Goal: Transaction & Acquisition: Download file/media

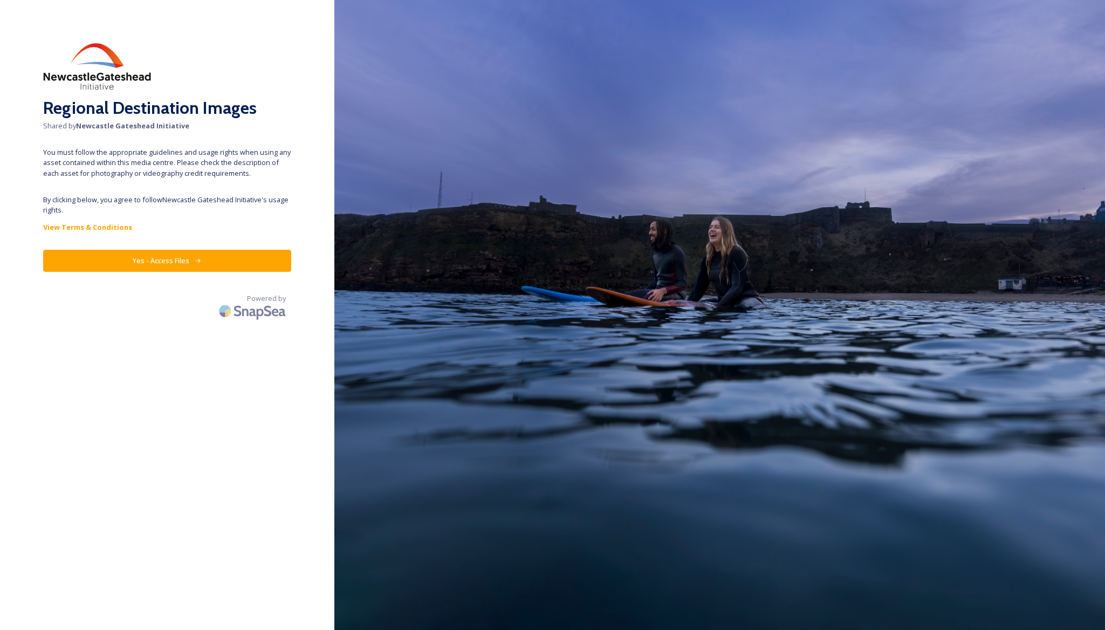
click at [165, 260] on button "Yes - Access Files" at bounding box center [167, 261] width 248 height 22
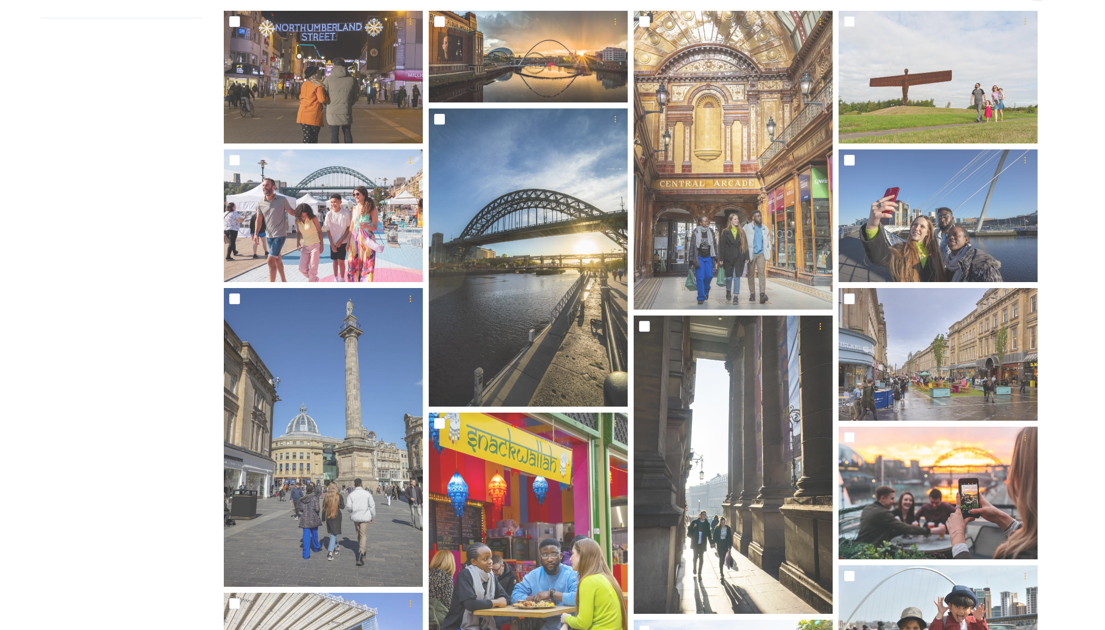
scroll to position [195, 0]
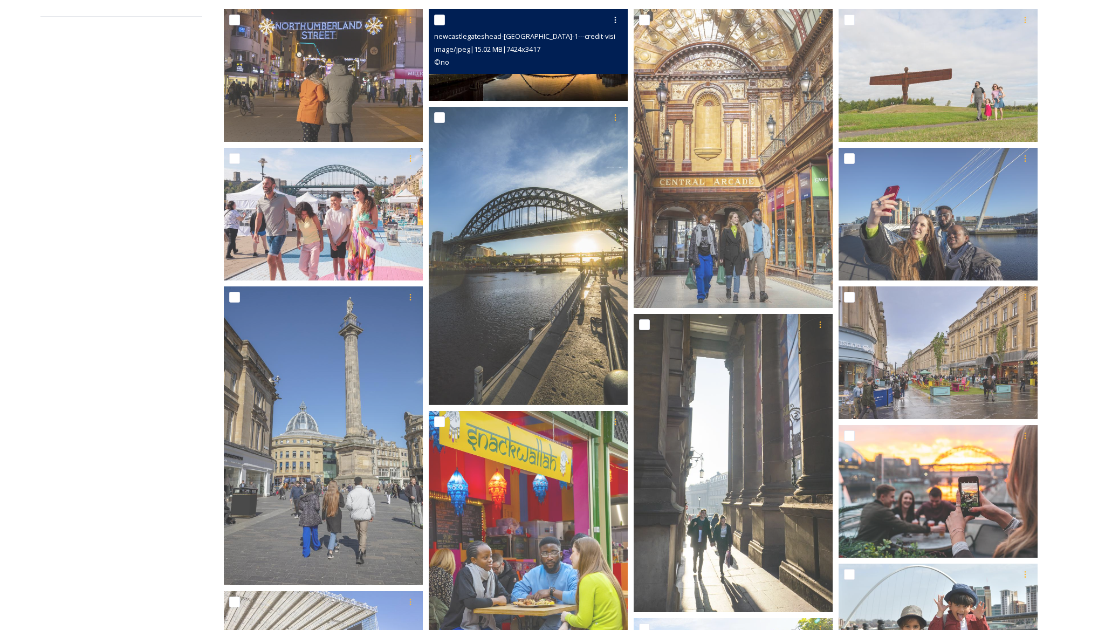
click at [439, 20] on input "checkbox" at bounding box center [439, 20] width 11 height 11
checkbox input "true"
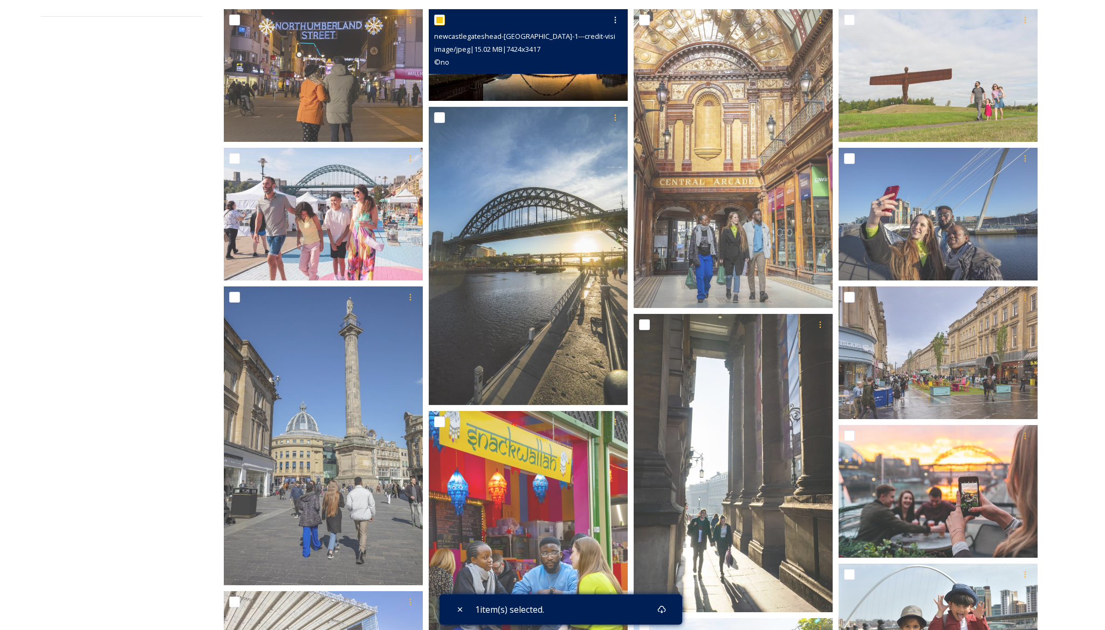
click at [557, 90] on img at bounding box center [528, 55] width 199 height 92
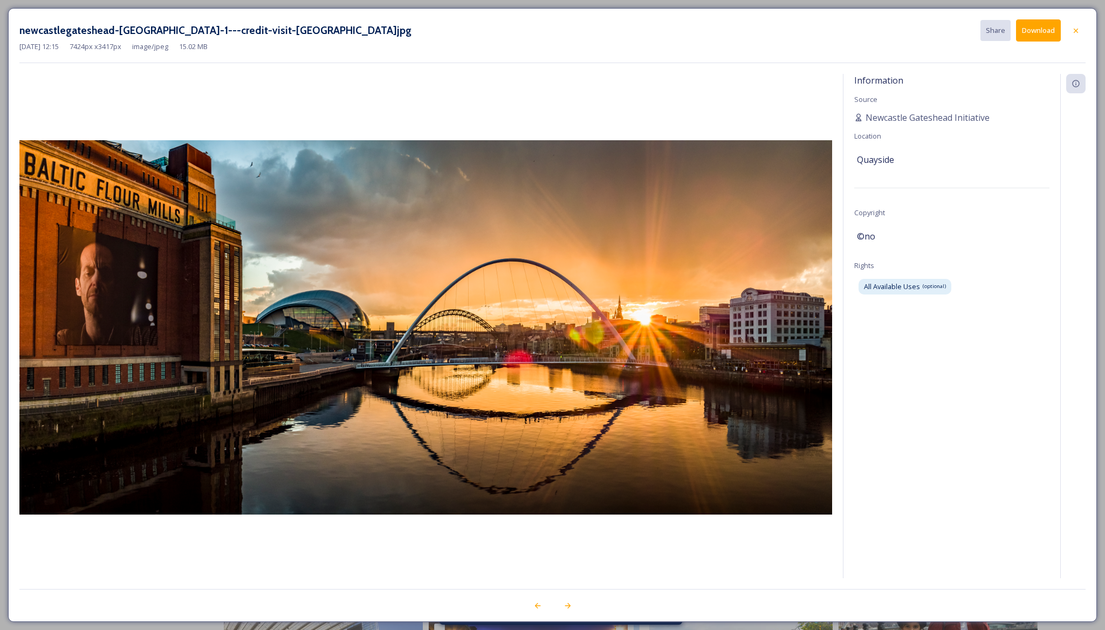
click at [1037, 29] on button "Download" at bounding box center [1038, 30] width 45 height 22
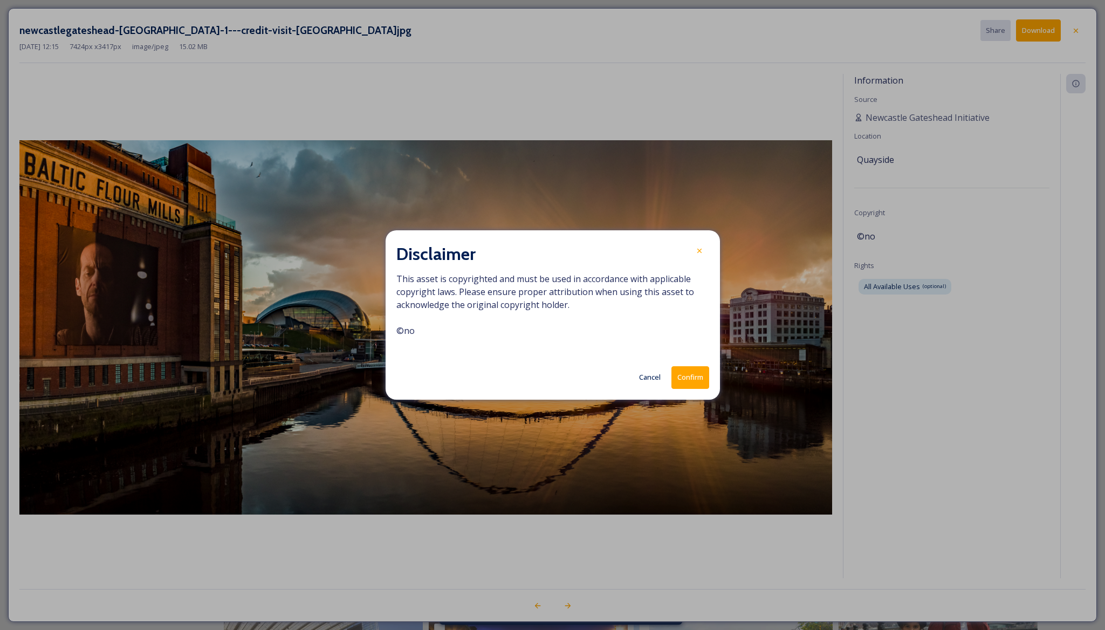
click at [691, 373] on button "Confirm" at bounding box center [690, 377] width 38 height 22
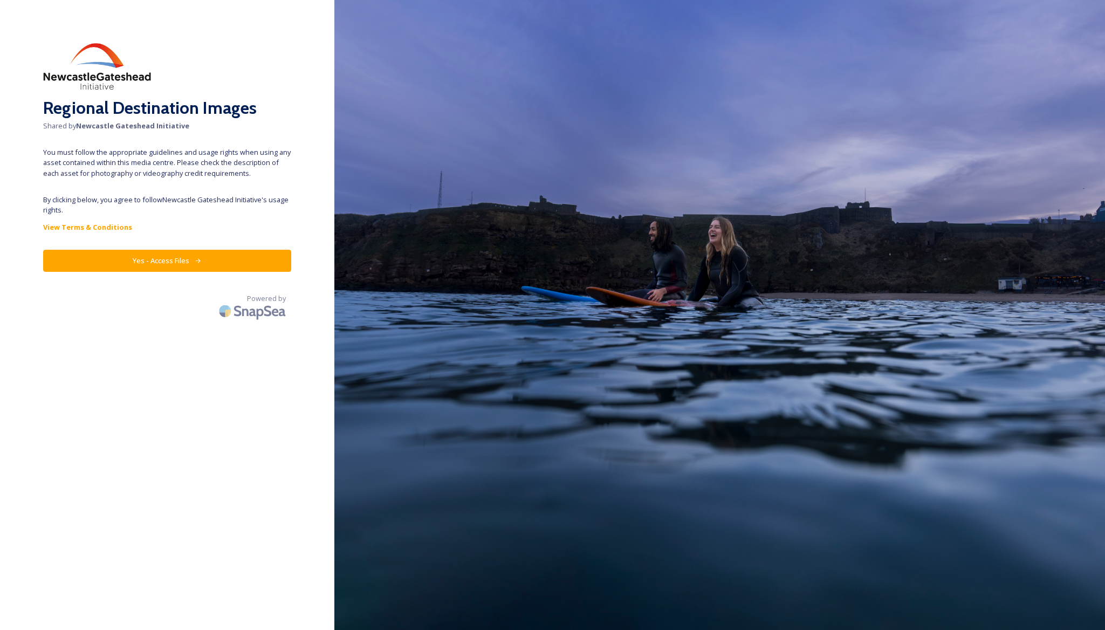
click at [247, 266] on button "Yes - Access Files" at bounding box center [167, 261] width 248 height 22
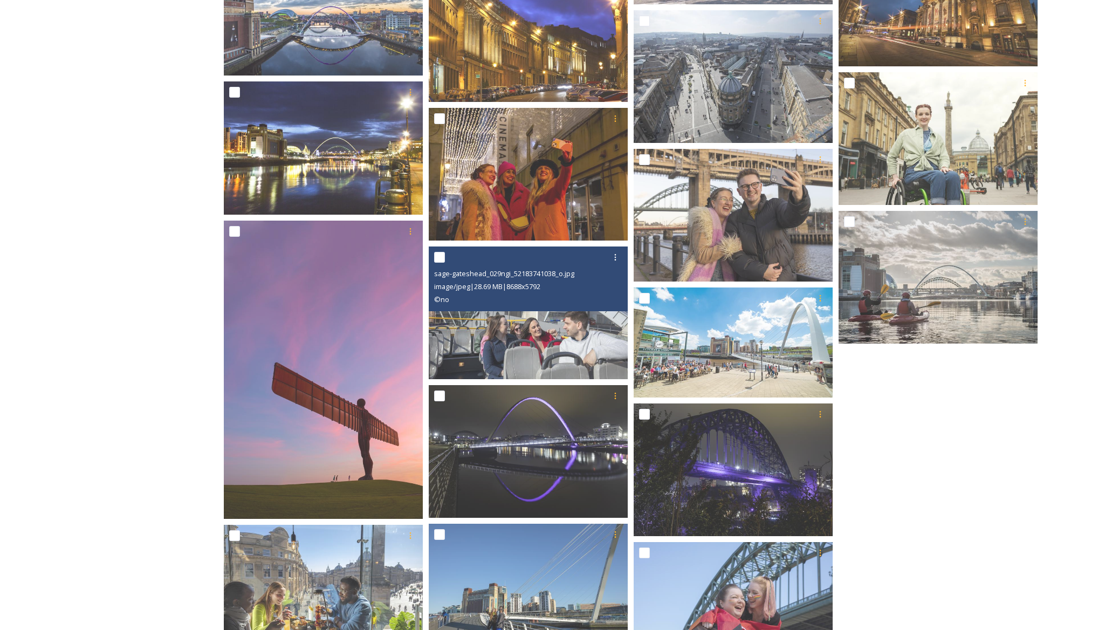
scroll to position [945, 0]
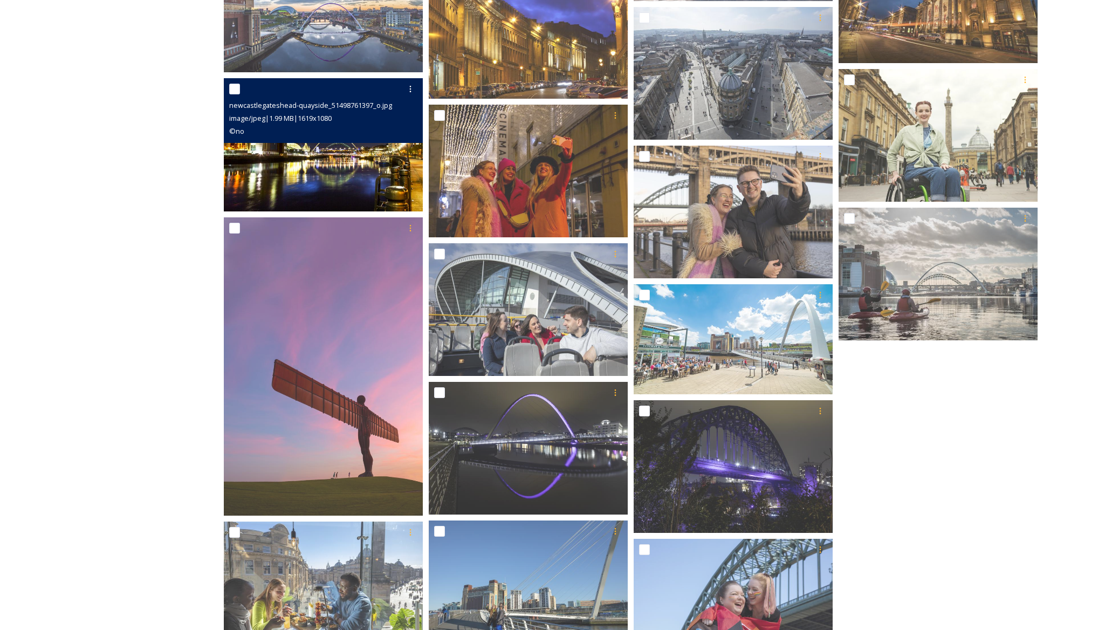
click at [343, 157] on img at bounding box center [323, 144] width 199 height 133
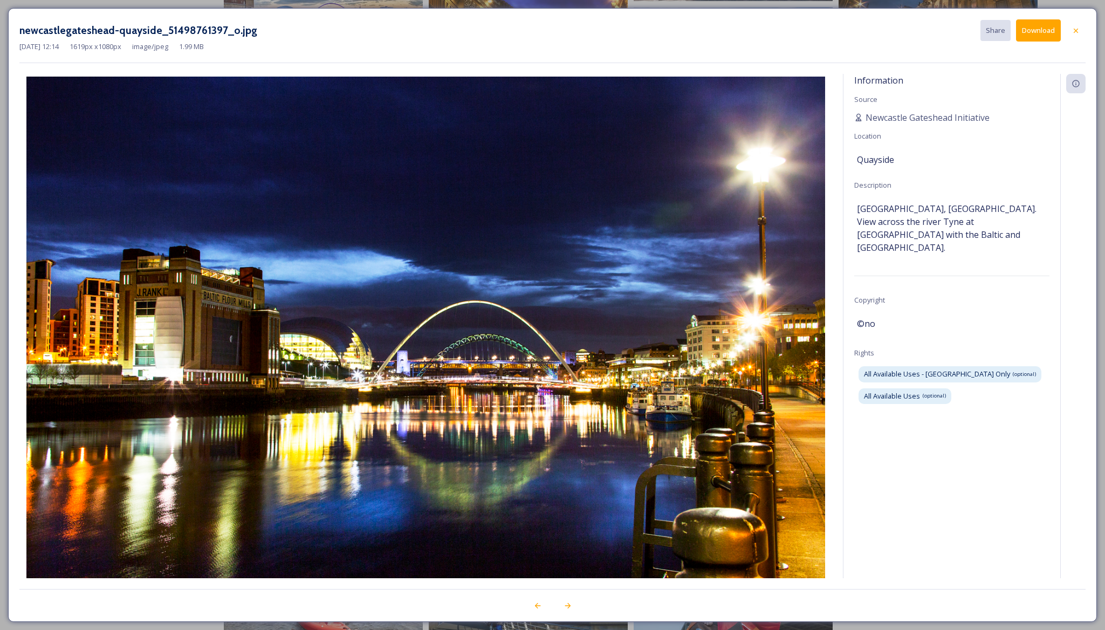
click at [1036, 32] on button "Download" at bounding box center [1038, 30] width 45 height 22
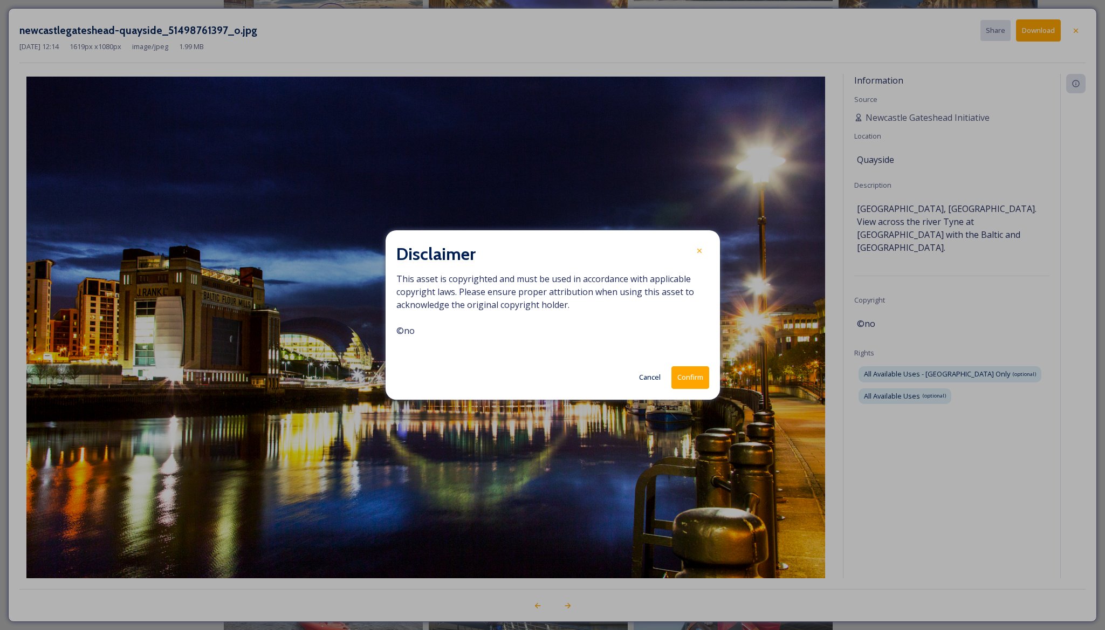
click at [691, 382] on button "Confirm" at bounding box center [690, 377] width 38 height 22
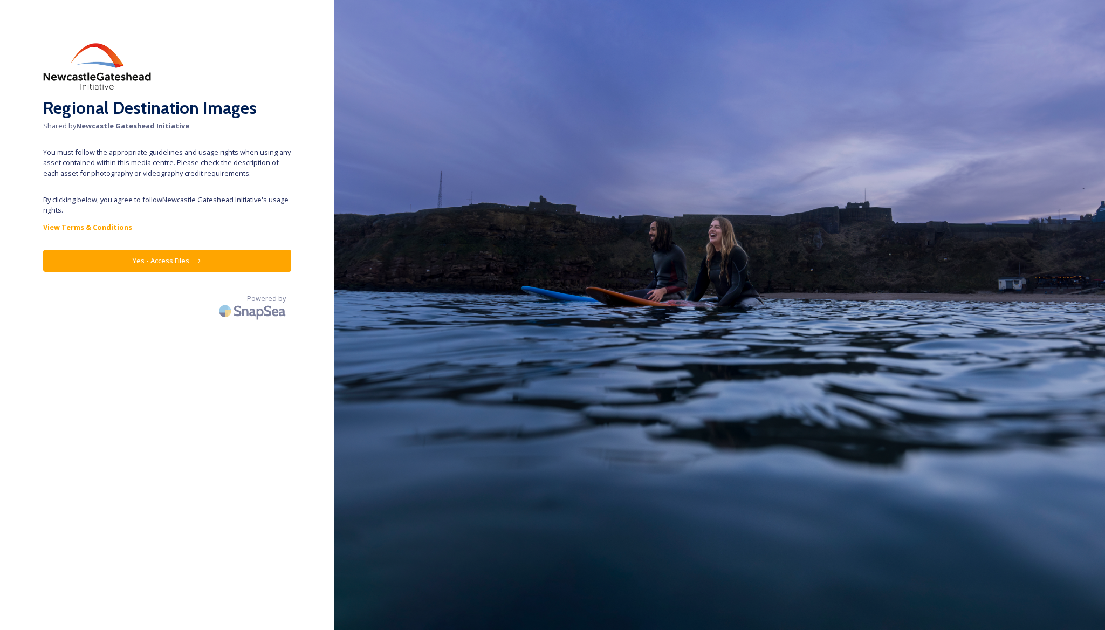
click at [167, 260] on button "Yes - Access Files" at bounding box center [167, 261] width 248 height 22
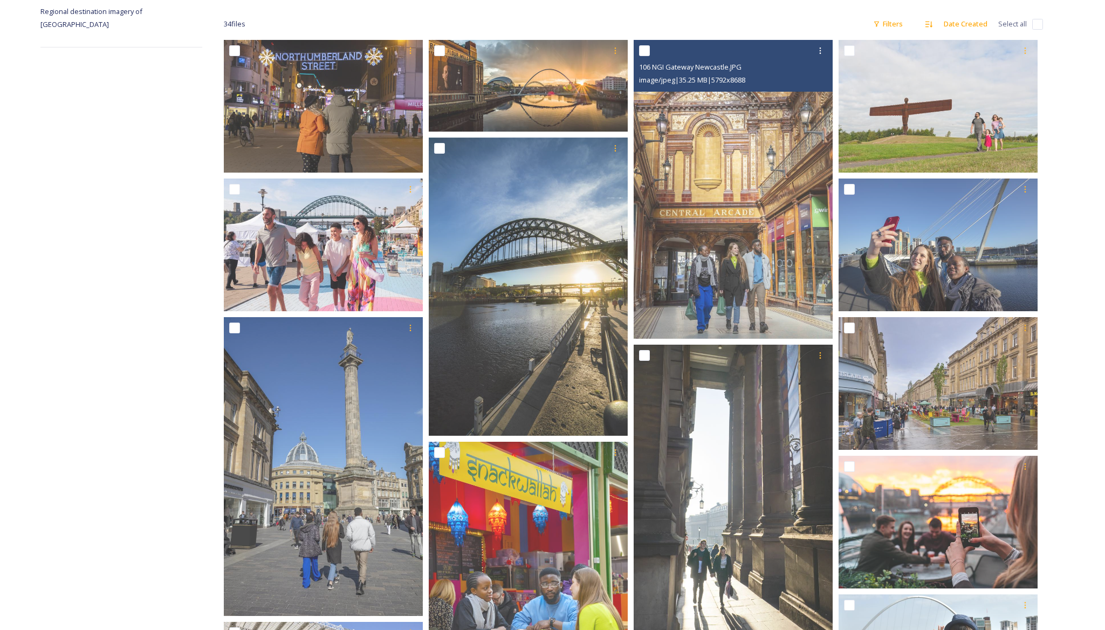
scroll to position [165, 0]
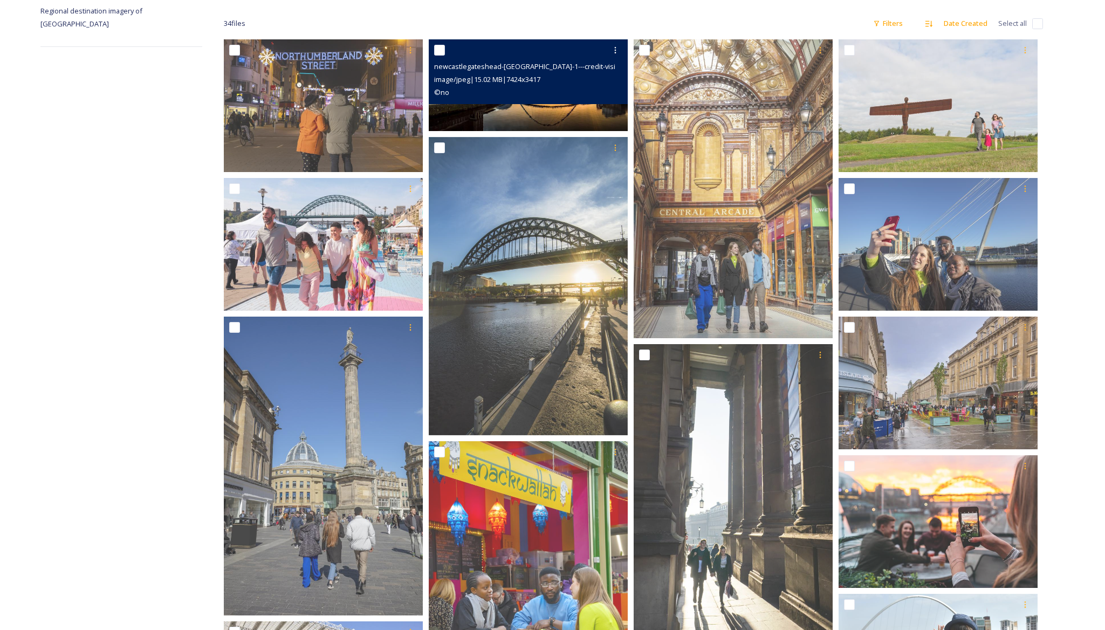
click at [532, 108] on img at bounding box center [528, 85] width 199 height 92
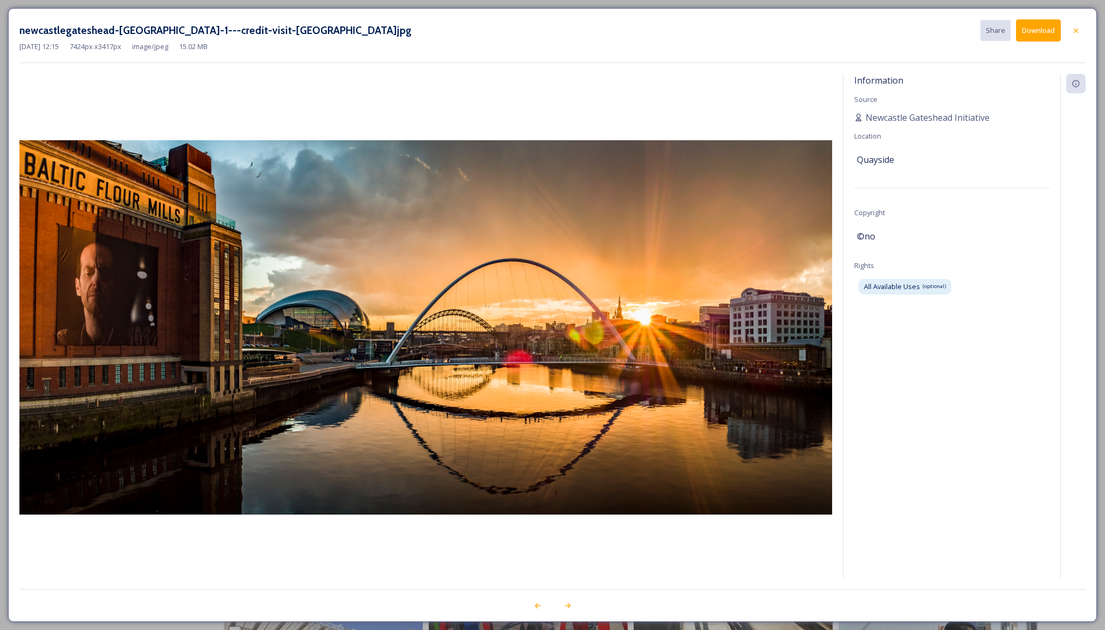
click at [1030, 30] on button "Download" at bounding box center [1038, 30] width 45 height 22
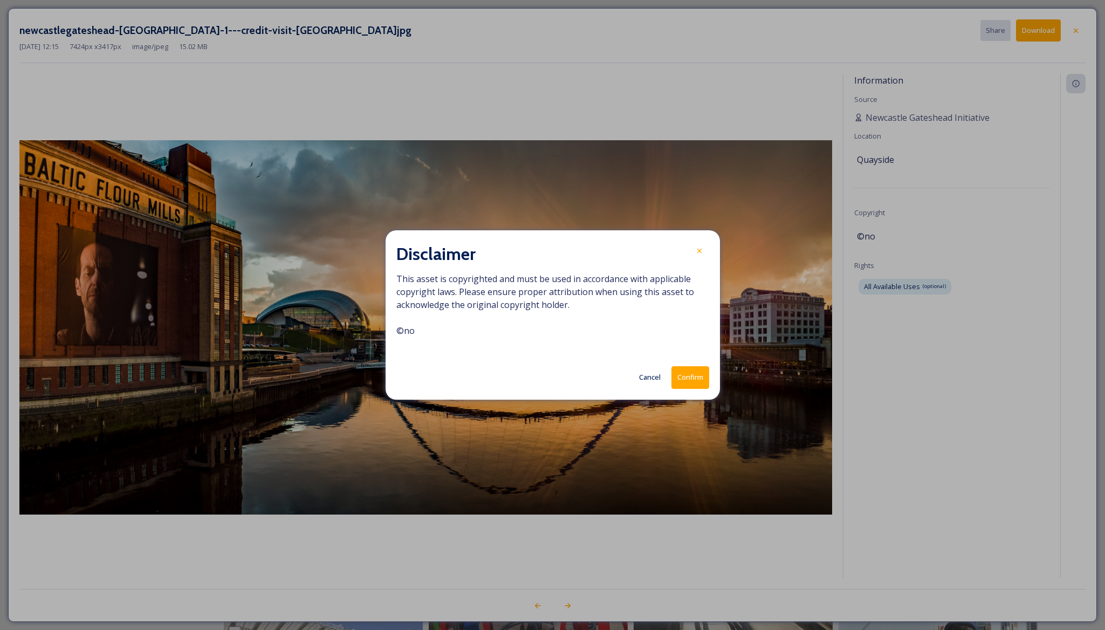
click at [694, 383] on button "Confirm" at bounding box center [690, 377] width 38 height 22
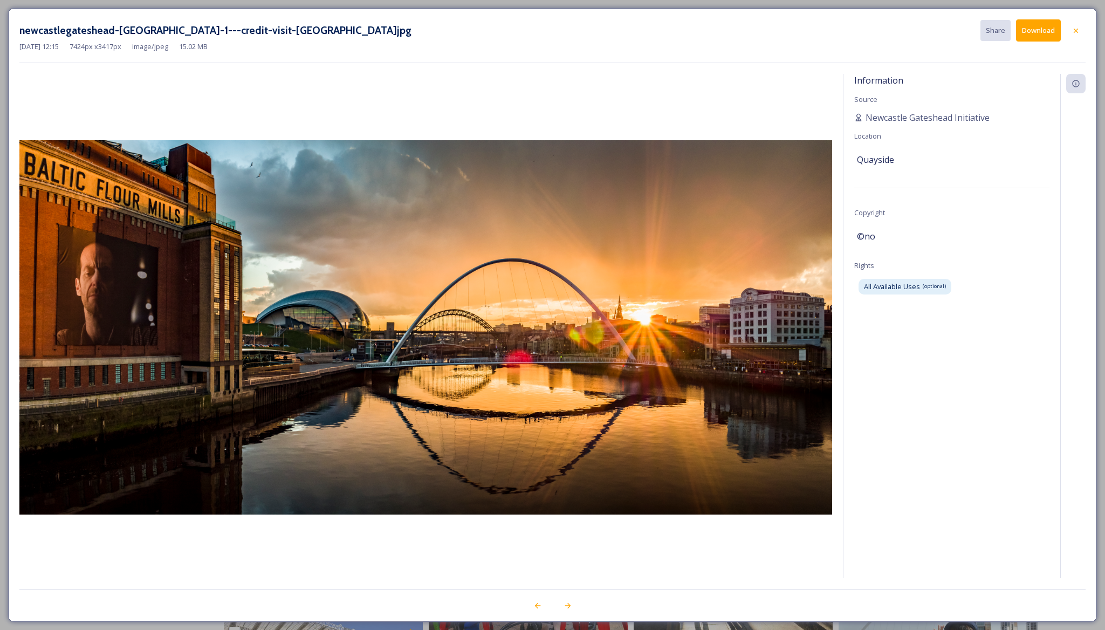
scroll to position [166, 0]
click at [1072, 29] on icon at bounding box center [1075, 30] width 9 height 9
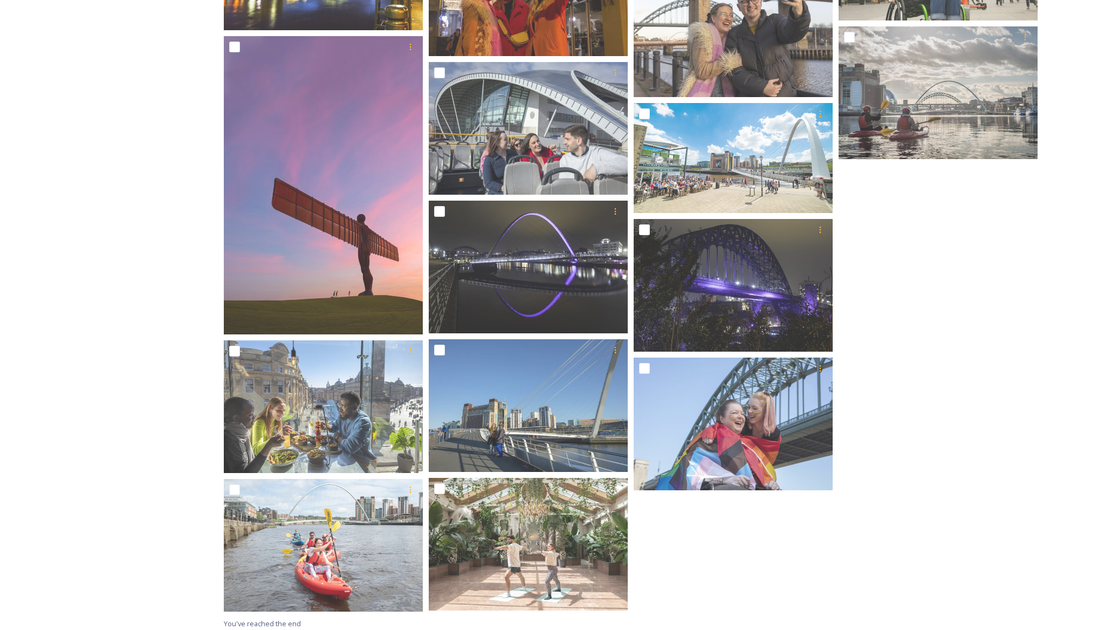
scroll to position [1131, 0]
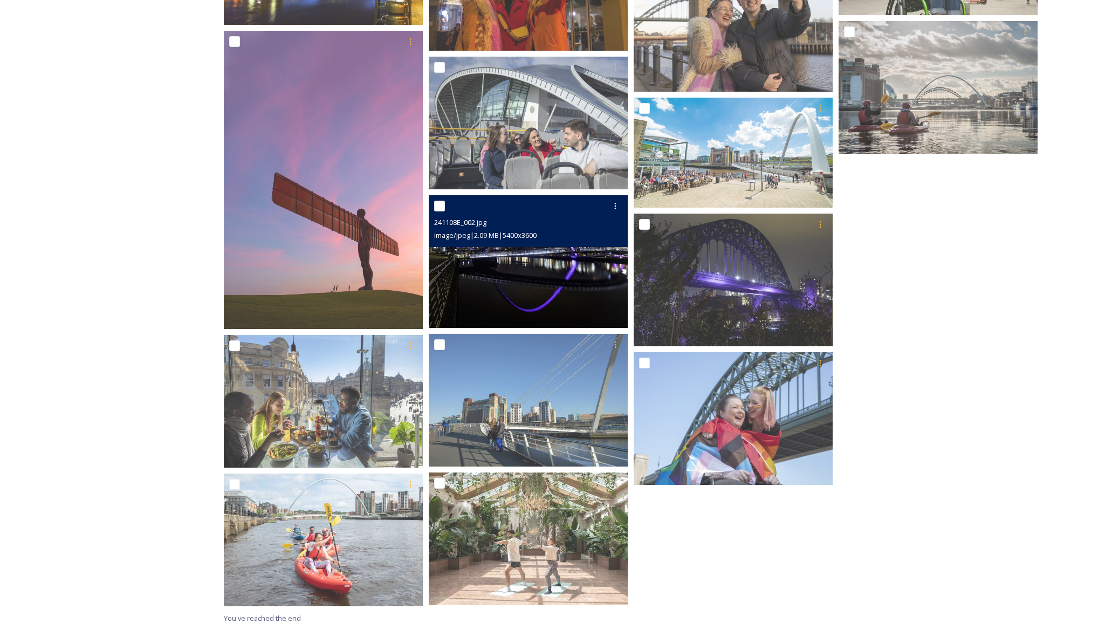
click at [537, 295] on img at bounding box center [528, 261] width 199 height 133
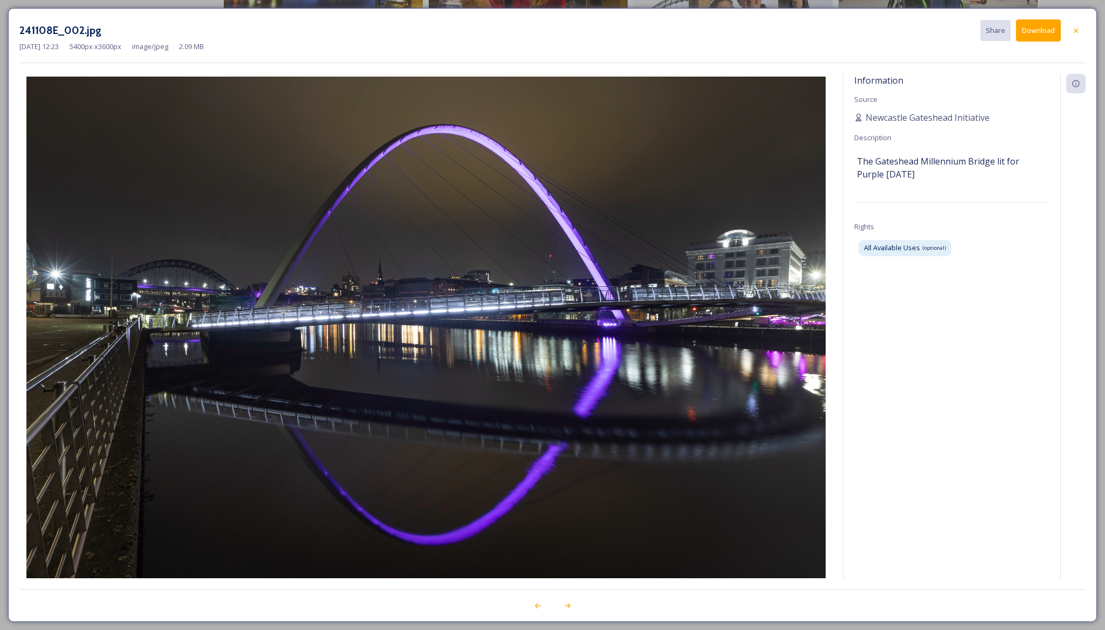
click at [1044, 29] on button "Download" at bounding box center [1038, 30] width 45 height 22
click at [677, 205] on img at bounding box center [425, 343] width 812 height 533
click at [1036, 31] on button "Download" at bounding box center [1038, 30] width 45 height 22
click at [231, 30] on div "241108E_002.jpg Share Download" at bounding box center [552, 30] width 1066 height 22
click at [1074, 30] on icon at bounding box center [1075, 30] width 9 height 9
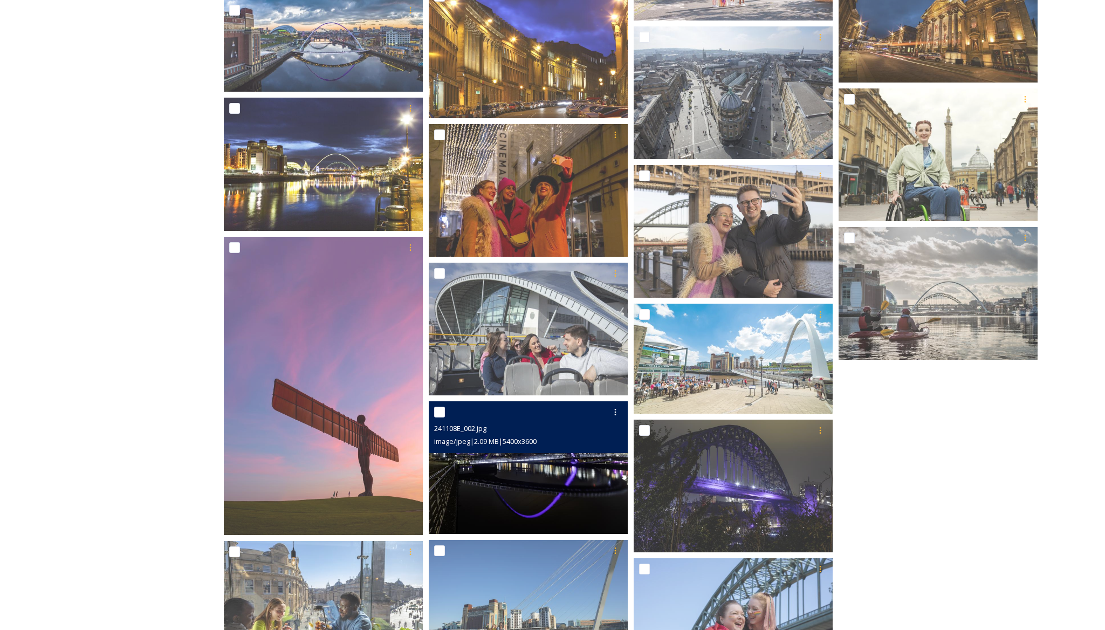
scroll to position [932, 0]
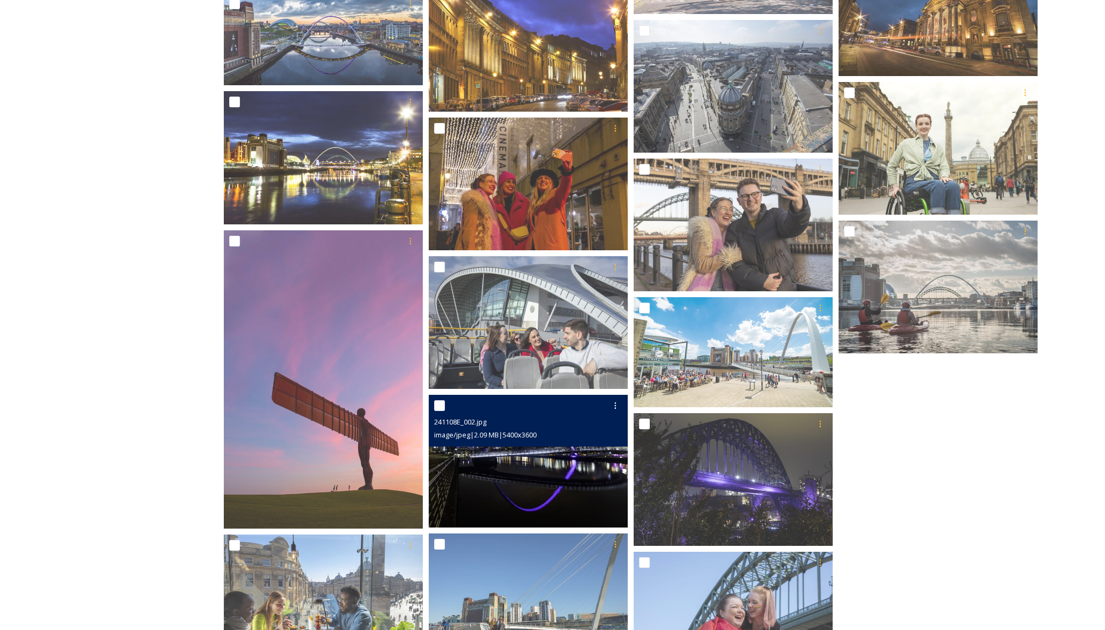
click at [439, 404] on input "checkbox" at bounding box center [439, 405] width 11 height 11
checkbox input "true"
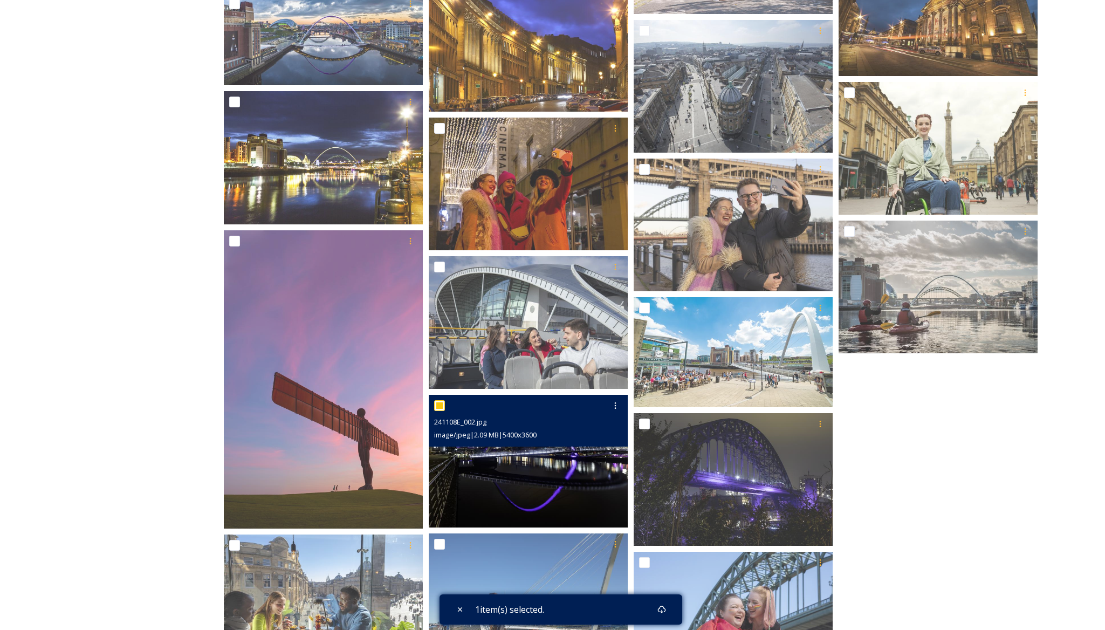
click at [531, 466] on img at bounding box center [528, 461] width 199 height 133
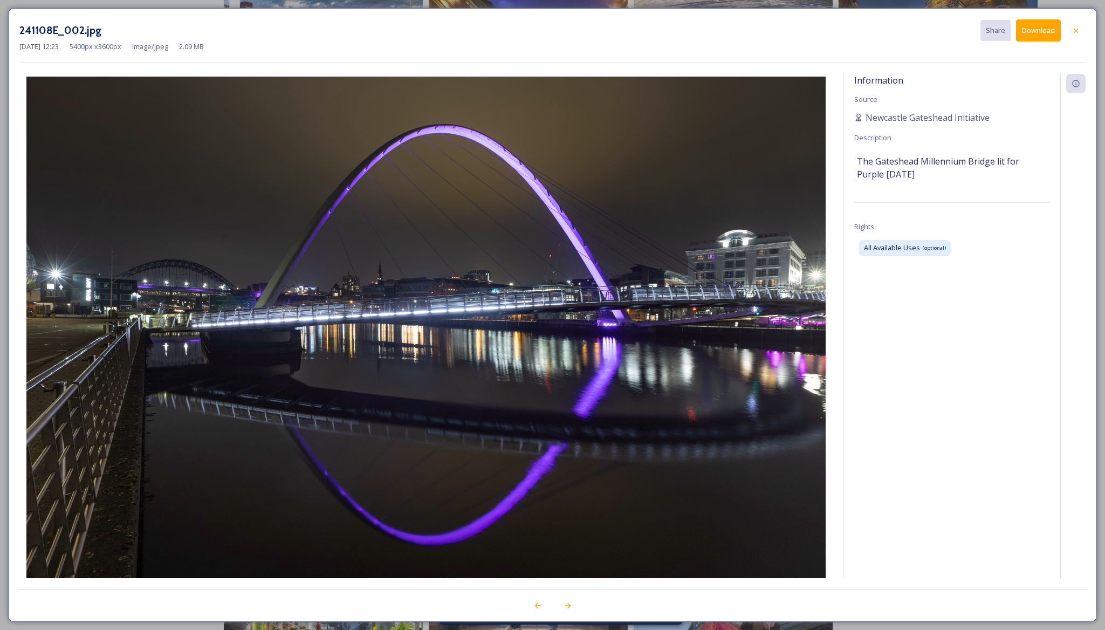
click at [1034, 31] on button "Download" at bounding box center [1038, 30] width 45 height 22
click at [1038, 32] on button "Download" at bounding box center [1038, 30] width 45 height 22
click at [1080, 29] on icon at bounding box center [1075, 30] width 9 height 9
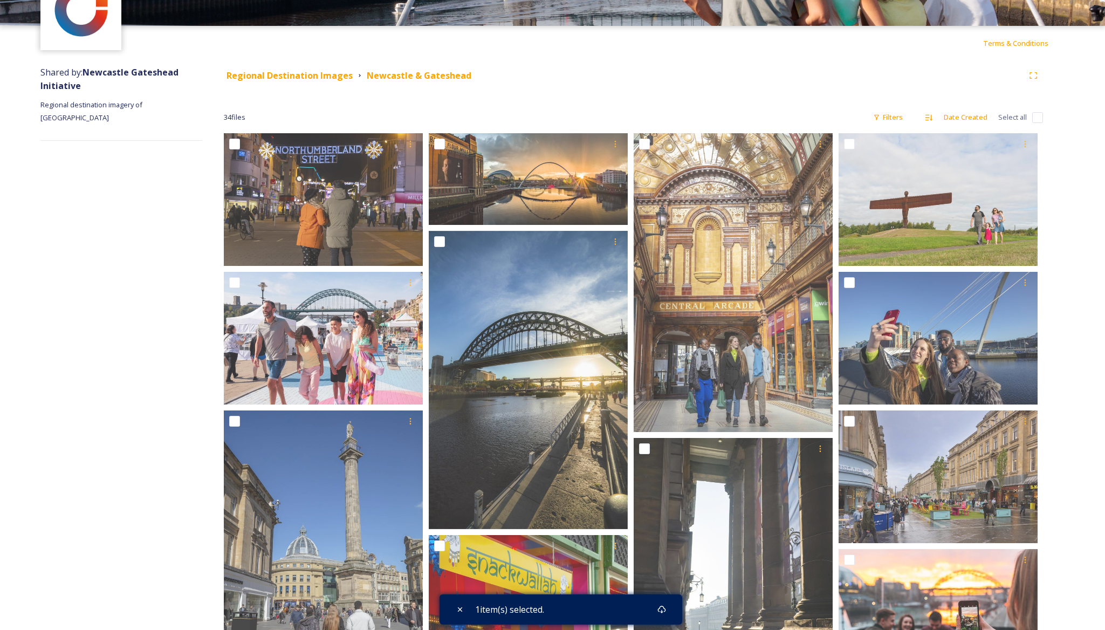
scroll to position [73, 0]
